Goal: Complete application form

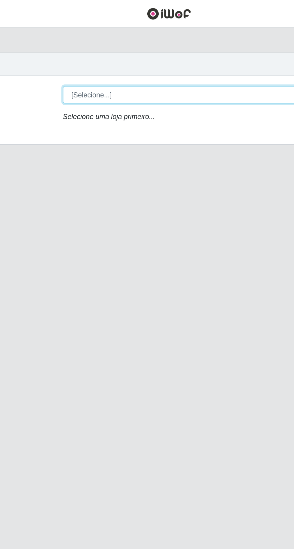
click at [95, 52] on select "[Selecione...] Extraplus - [GEOGRAPHIC_DATA] 03 - [GEOGRAPHIC_DATA]" at bounding box center [182, 57] width 196 height 11
select select "468"
click at [84, 52] on select "[Selecione...] Extraplus - [GEOGRAPHIC_DATA] 03 - [GEOGRAPHIC_DATA]" at bounding box center [182, 57] width 196 height 11
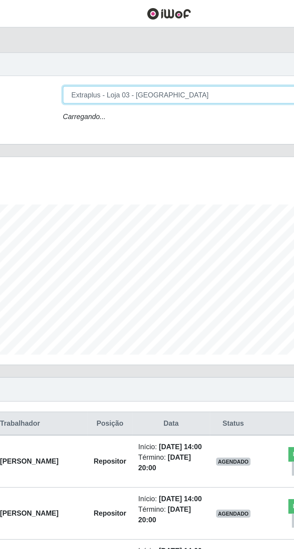
scroll to position [124, 276]
click at [98, 62] on select "[Selecione...] Extraplus - [GEOGRAPHIC_DATA] 03 - [GEOGRAPHIC_DATA]" at bounding box center [182, 57] width 196 height 11
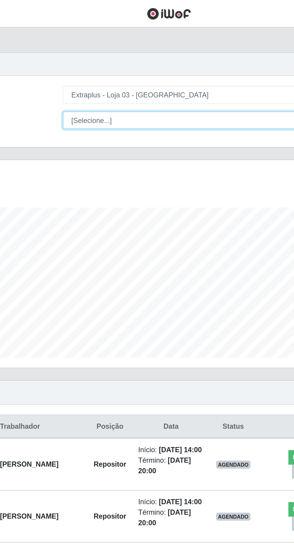
click at [100, 71] on select "[Selecione...] Repositor Repositor + Repositor ++" at bounding box center [182, 72] width 196 height 11
select select "24"
click at [84, 67] on select "[Selecione...] Repositor Repositor + Repositor ++" at bounding box center [182, 72] width 196 height 11
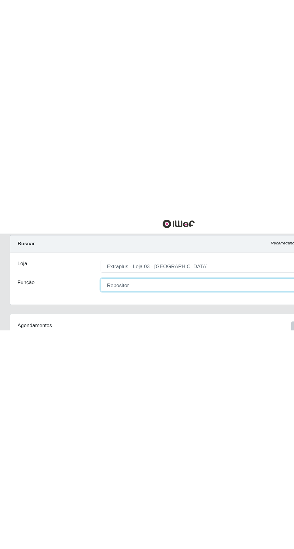
scroll to position [0, 0]
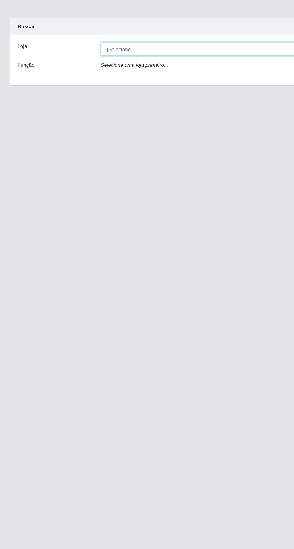
click at [188, 56] on select "[Selecione...] Extraplus - [GEOGRAPHIC_DATA] 03 - [GEOGRAPHIC_DATA]" at bounding box center [182, 57] width 196 height 11
select select "468"
click at [84, 52] on select "[Selecione...] Extraplus - [GEOGRAPHIC_DATA] 03 - [GEOGRAPHIC_DATA]" at bounding box center [182, 57] width 196 height 11
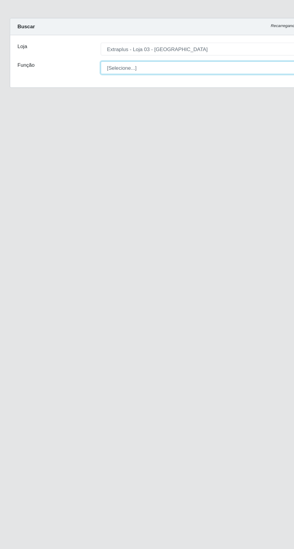
click at [149, 75] on select "[Selecione...] Repositor Repositor + Repositor ++" at bounding box center [182, 72] width 196 height 11
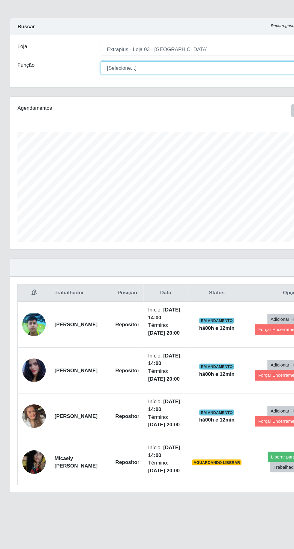
scroll to position [124, 276]
click at [84, 67] on select "[Selecione...] Repositor Repositor + Repositor ++" at bounding box center [182, 72] width 196 height 11
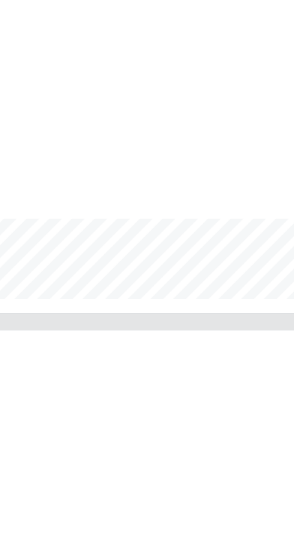
scroll to position [0, 0]
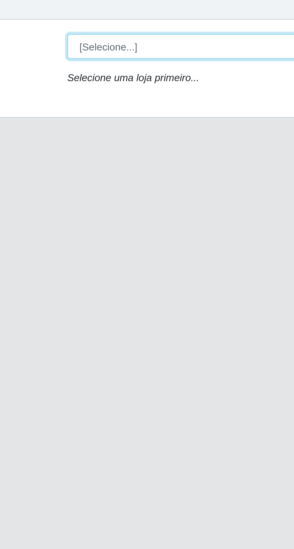
click at [130, 57] on select "[Selecione...] Extraplus - [GEOGRAPHIC_DATA] 03 - [GEOGRAPHIC_DATA]" at bounding box center [182, 57] width 196 height 11
select select "468"
click at [84, 52] on select "[Selecione...] Extraplus - [GEOGRAPHIC_DATA] 03 - [GEOGRAPHIC_DATA]" at bounding box center [182, 57] width 196 height 11
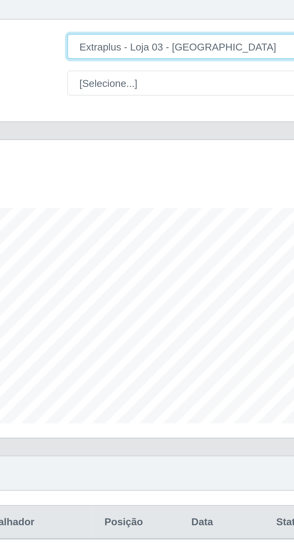
scroll to position [124, 276]
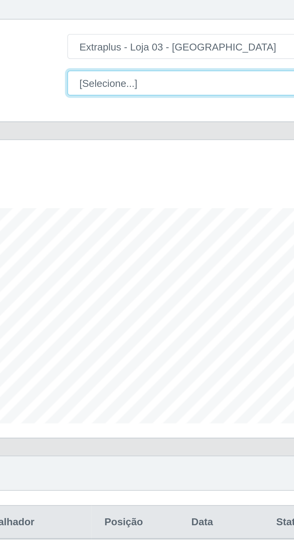
click at [136, 72] on select "[Selecione...] Repositor Repositor + Repositor ++" at bounding box center [182, 72] width 196 height 11
select select "24"
click at [84, 67] on select "[Selecione...] Repositor Repositor + Repositor ++" at bounding box center [182, 72] width 196 height 11
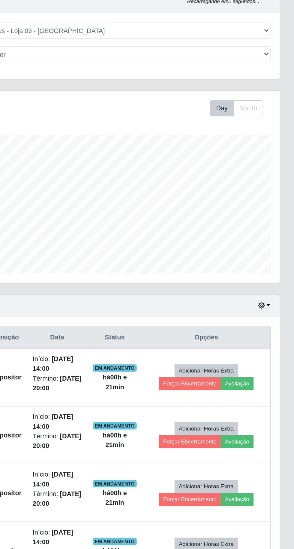
scroll to position [28, 0]
